Goal: Transaction & Acquisition: Purchase product/service

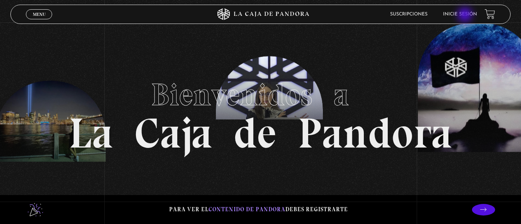
click at [466, 15] on link "Inicie sesión" at bounding box center [460, 14] width 34 height 5
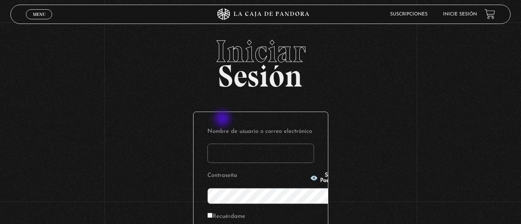
click at [223, 144] on input "Nombre de usuario o correo electrónico" at bounding box center [260, 153] width 107 height 19
type input "jona.g86@hotmail.com"
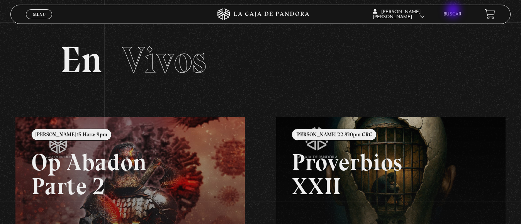
click at [454, 11] on li "Buscar" at bounding box center [452, 14] width 18 height 12
click at [460, 16] on link "Buscar" at bounding box center [452, 14] width 18 height 5
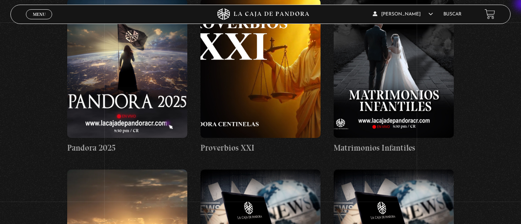
scroll to position [2797, 0]
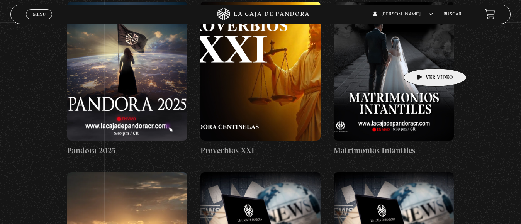
click at [423, 57] on figure at bounding box center [394, 71] width 120 height 139
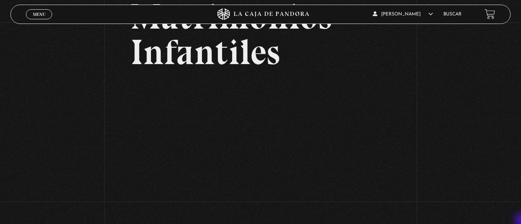
scroll to position [77, 0]
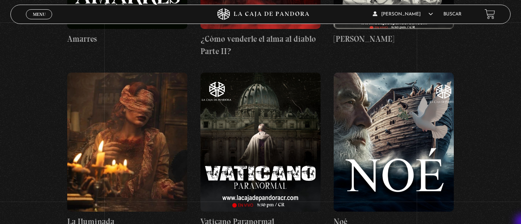
scroll to position [4713, 0]
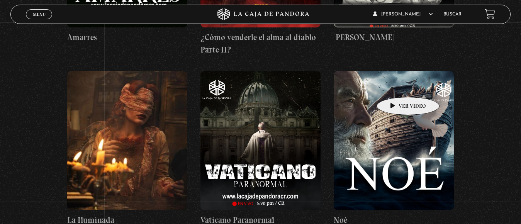
click at [396, 85] on figure at bounding box center [394, 140] width 120 height 139
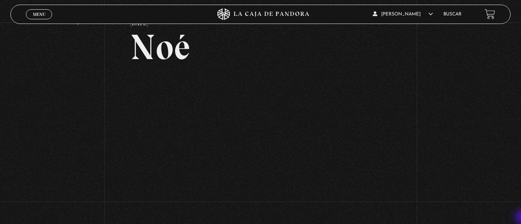
scroll to position [46, 0]
